Goal: Task Accomplishment & Management: Manage account settings

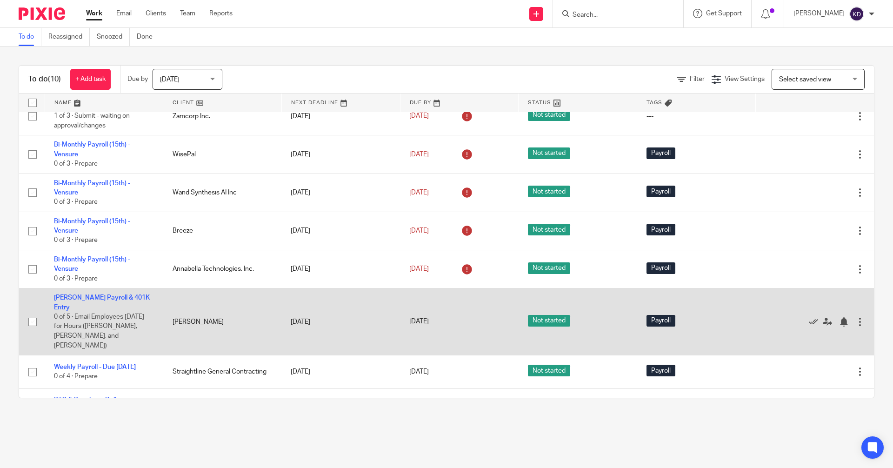
scroll to position [101, 0]
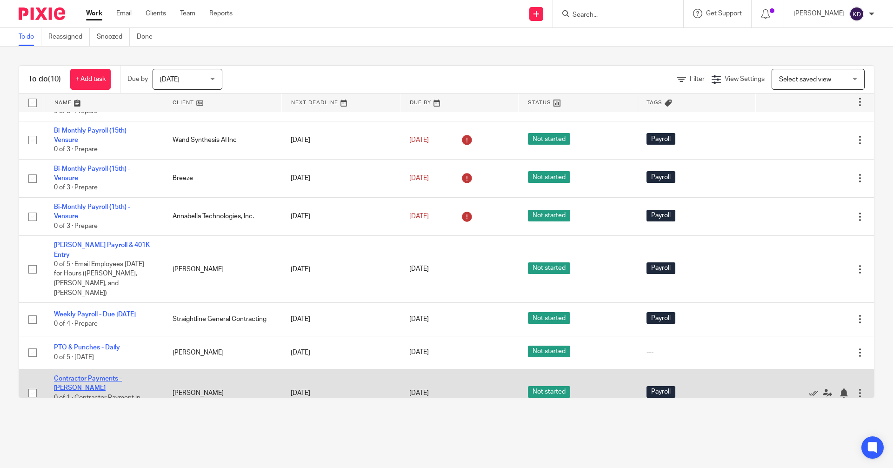
click at [62, 306] on link "Contractor Payments - [PERSON_NAME]" at bounding box center [88, 383] width 68 height 16
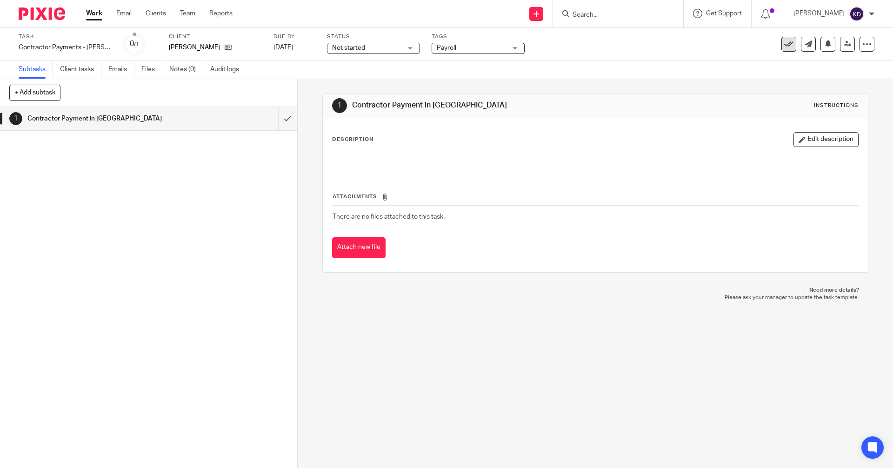
click at [784, 48] on icon at bounding box center [788, 44] width 9 height 9
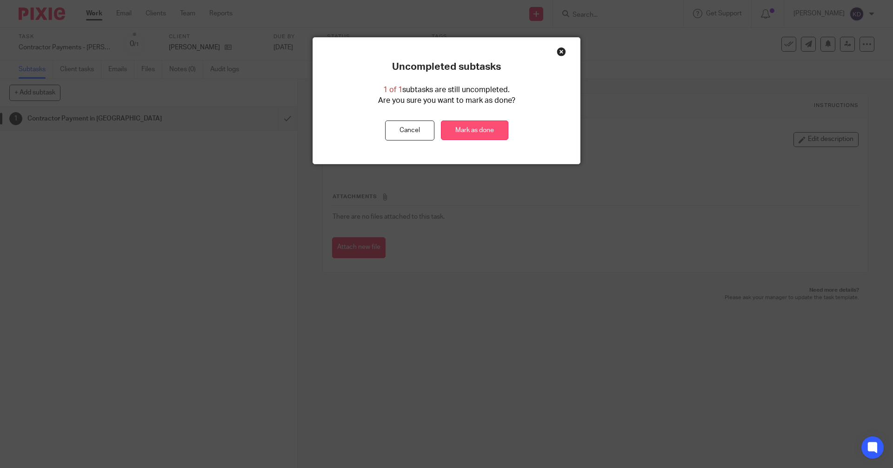
click at [461, 129] on link "Mark as done" at bounding box center [474, 130] width 67 height 20
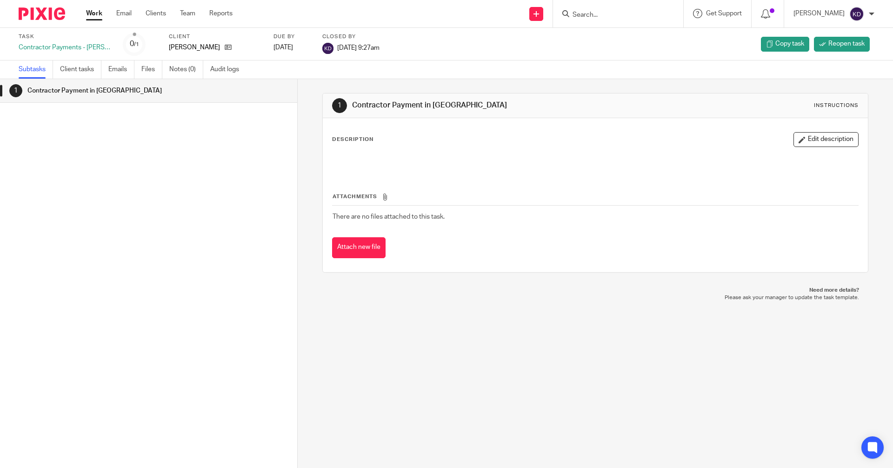
click at [42, 21] on div at bounding box center [38, 13] width 77 height 27
click at [41, 18] on img at bounding box center [42, 13] width 47 height 13
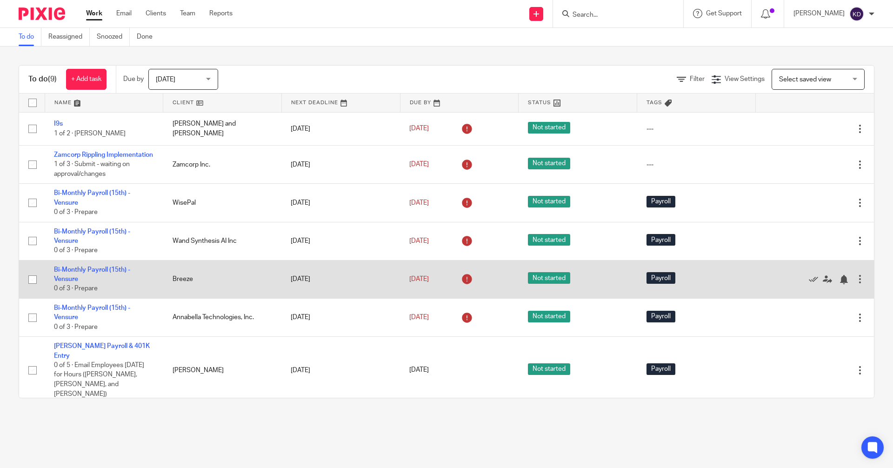
scroll to position [62, 0]
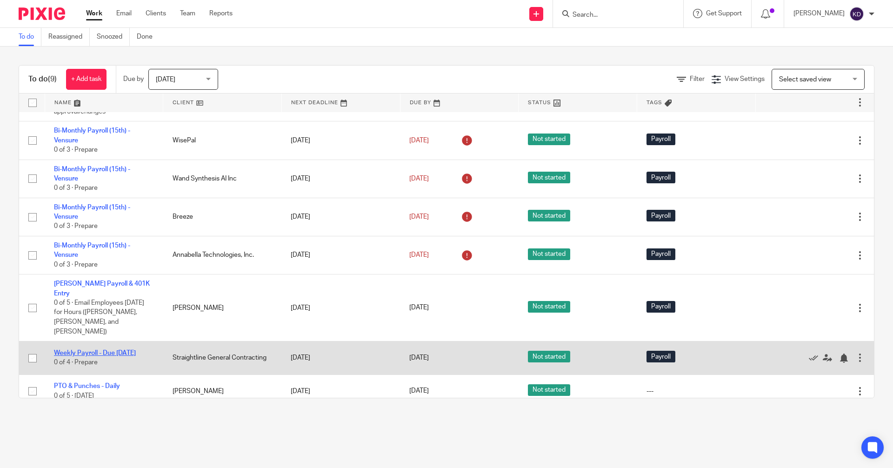
click at [119, 350] on link "Weekly Payroll - Due [DATE]" at bounding box center [95, 353] width 82 height 7
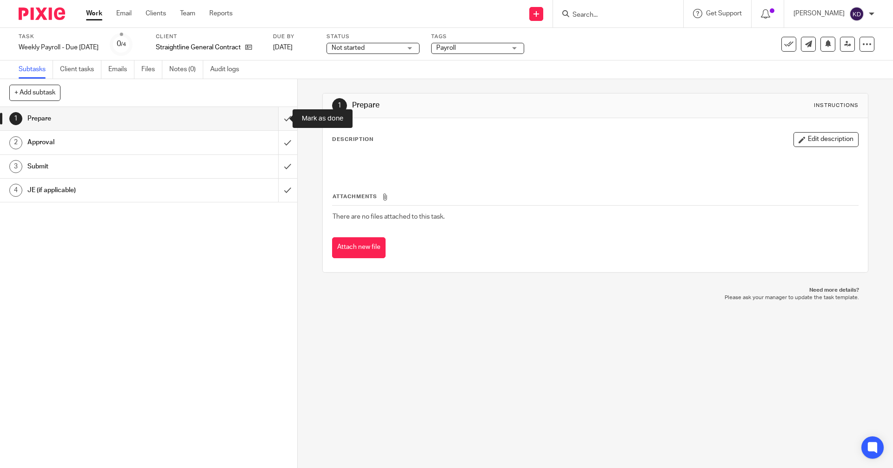
click at [278, 118] on input "submit" at bounding box center [148, 118] width 297 height 23
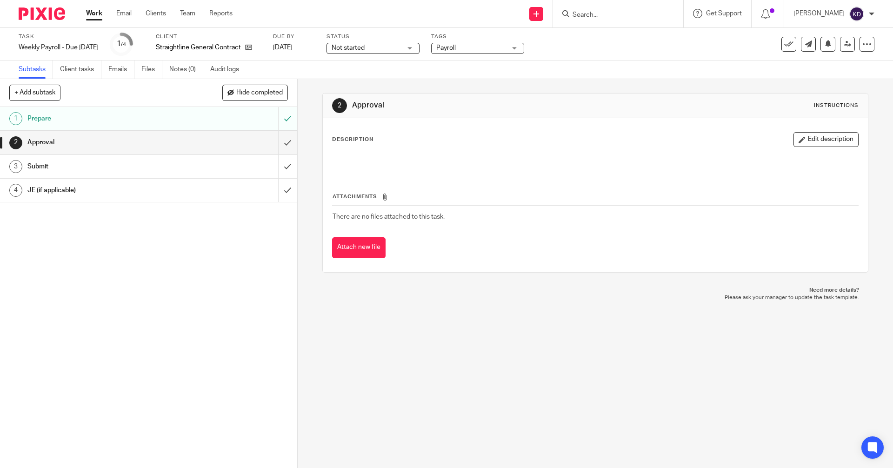
click at [30, 13] on img at bounding box center [42, 13] width 47 height 13
